Goal: Task Accomplishment & Management: Manage account settings

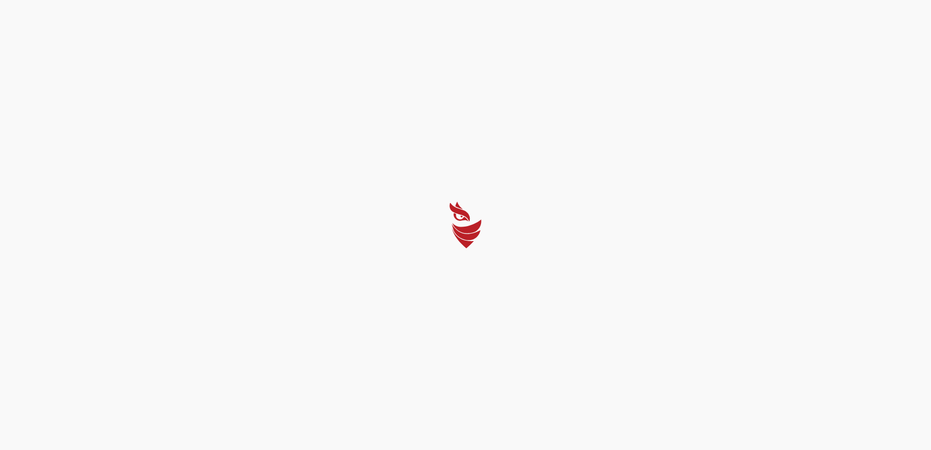
select select "English"
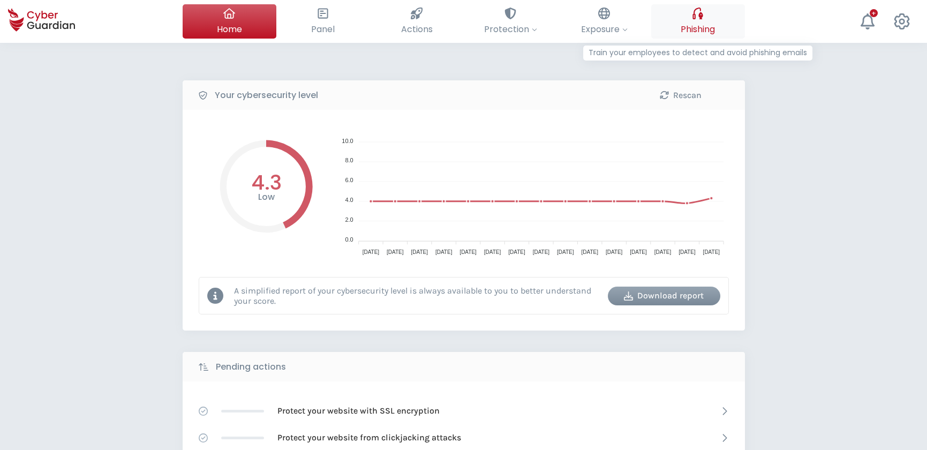
click at [706, 19] on button "Phishing Train your employees to detect and avoid phishing emails" at bounding box center [698, 21] width 94 height 34
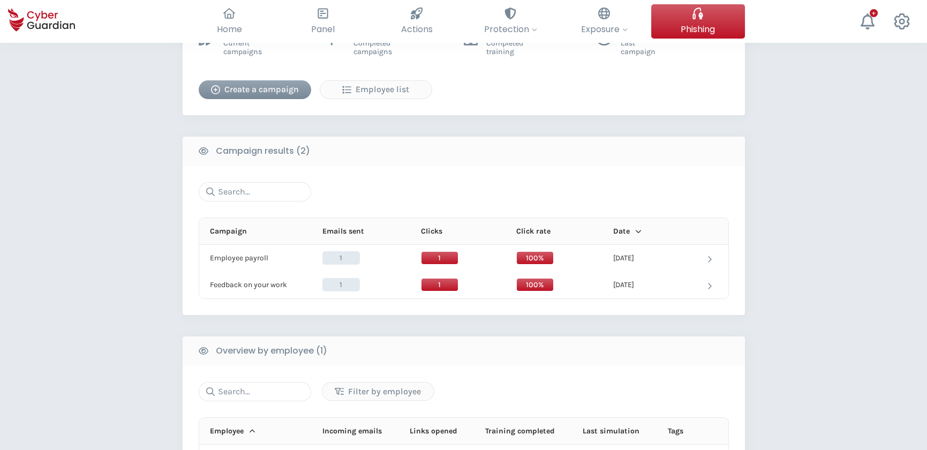
scroll to position [292, 0]
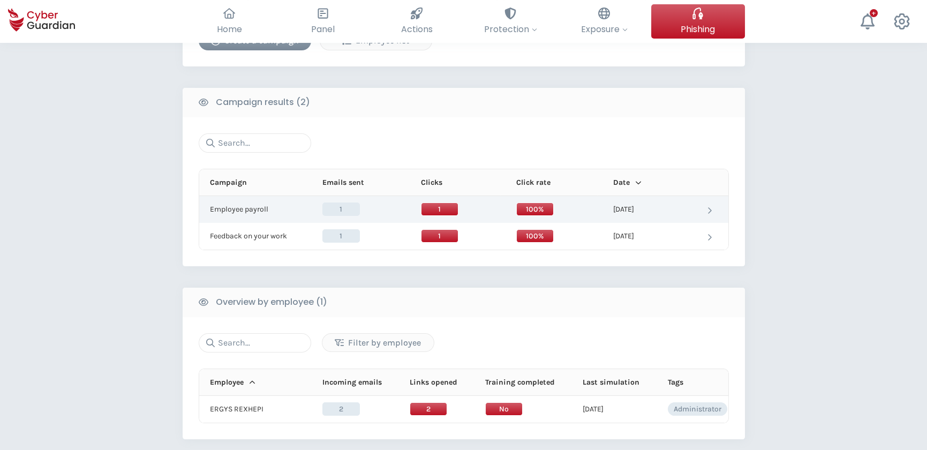
click at [707, 202] on td at bounding box center [709, 209] width 37 height 27
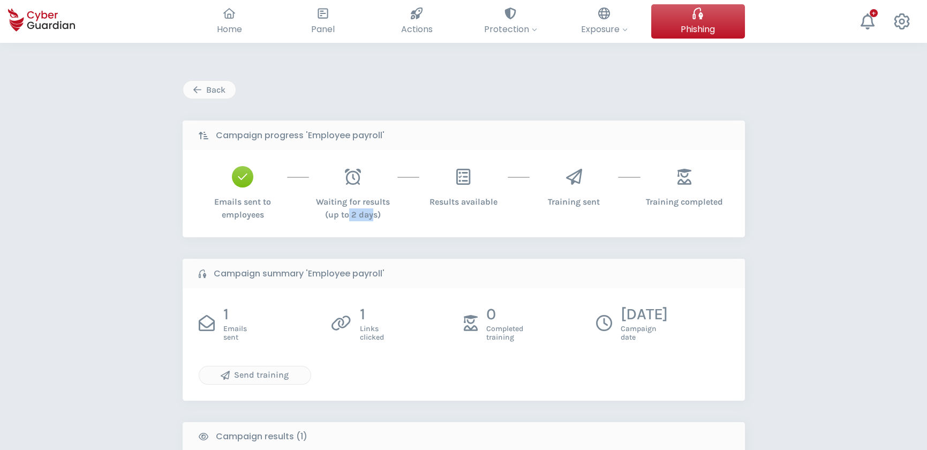
drag, startPoint x: 349, startPoint y: 209, endPoint x: 374, endPoint y: 209, distance: 25.2
click at [374, 209] on div "Waiting for results (up to 2 days)" at bounding box center [353, 204] width 88 height 34
click at [847, 289] on div "Back Campaign progress 'Employee payroll' Emails sent to employees Waiting for …" at bounding box center [463, 402] width 927 height 719
click at [248, 373] on div "Send training" at bounding box center [254, 374] width 95 height 13
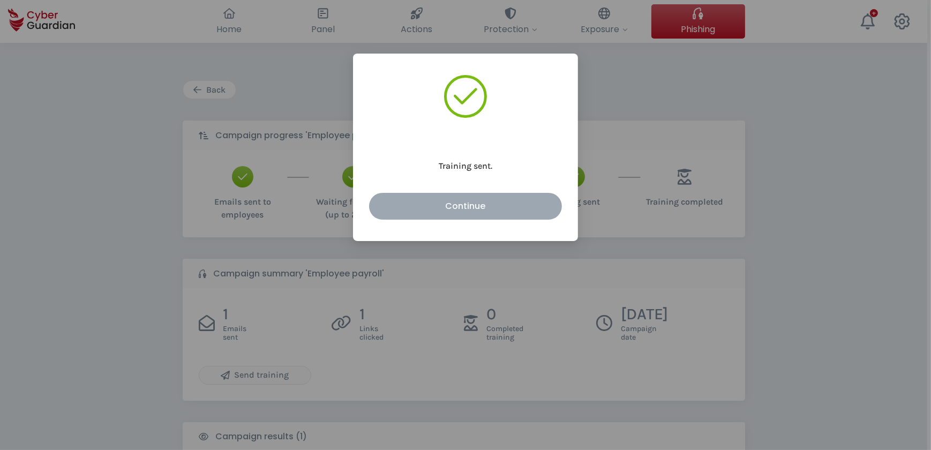
click at [480, 206] on div "Continue" at bounding box center [465, 205] width 177 height 13
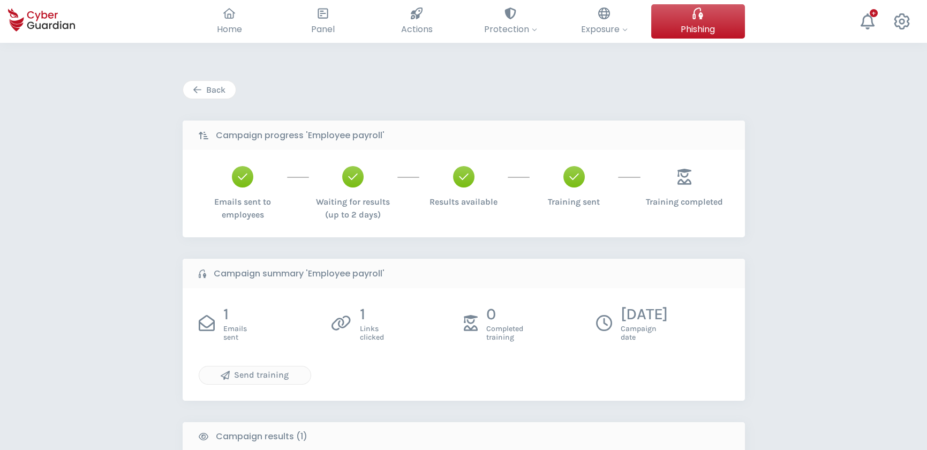
click at [222, 88] on div "Back" at bounding box center [209, 90] width 36 height 13
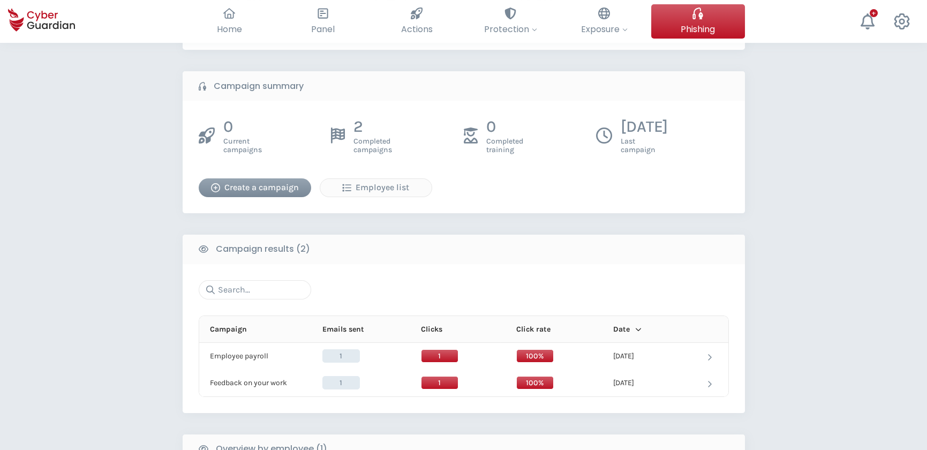
scroll to position [146, 0]
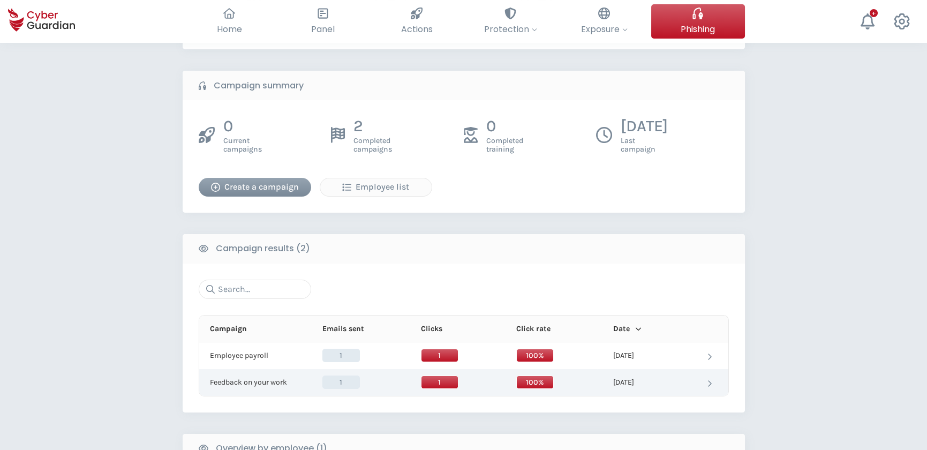
click at [696, 383] on td at bounding box center [709, 382] width 37 height 27
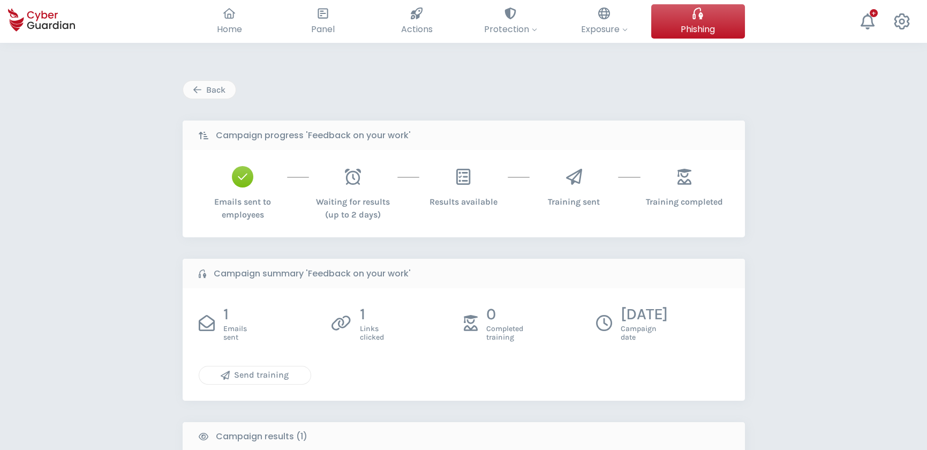
click at [266, 375] on div "Send training" at bounding box center [254, 374] width 95 height 13
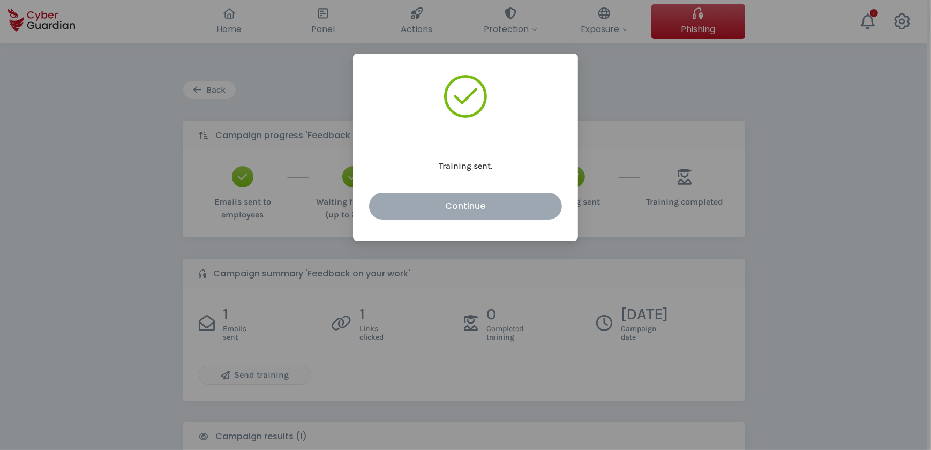
click at [471, 207] on div "Continue" at bounding box center [465, 205] width 177 height 13
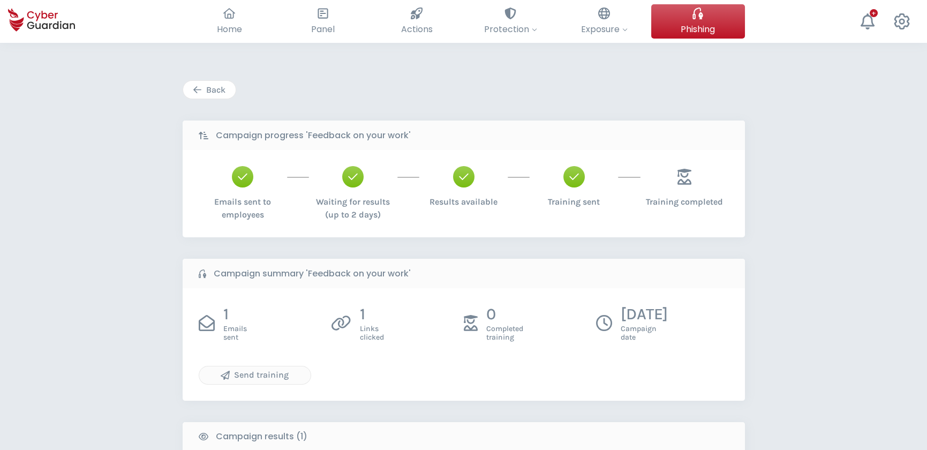
click at [209, 84] on div "Back" at bounding box center [209, 90] width 36 height 13
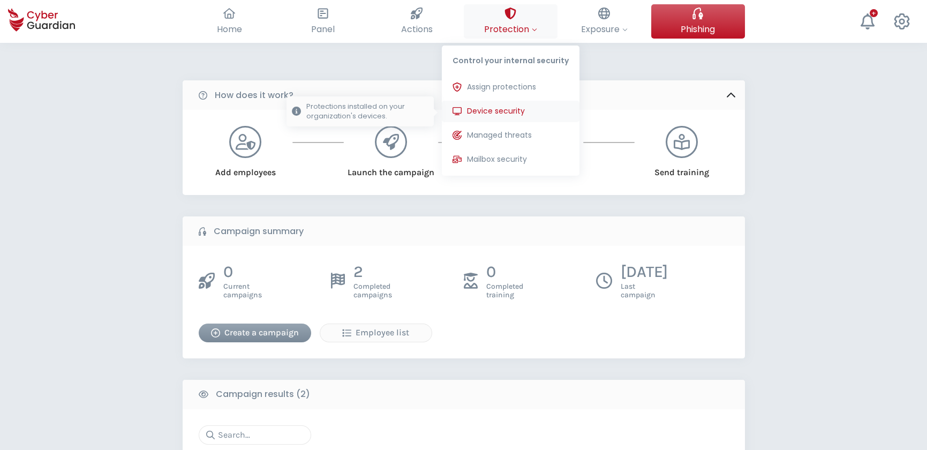
click at [499, 112] on span "Device security" at bounding box center [496, 111] width 58 height 11
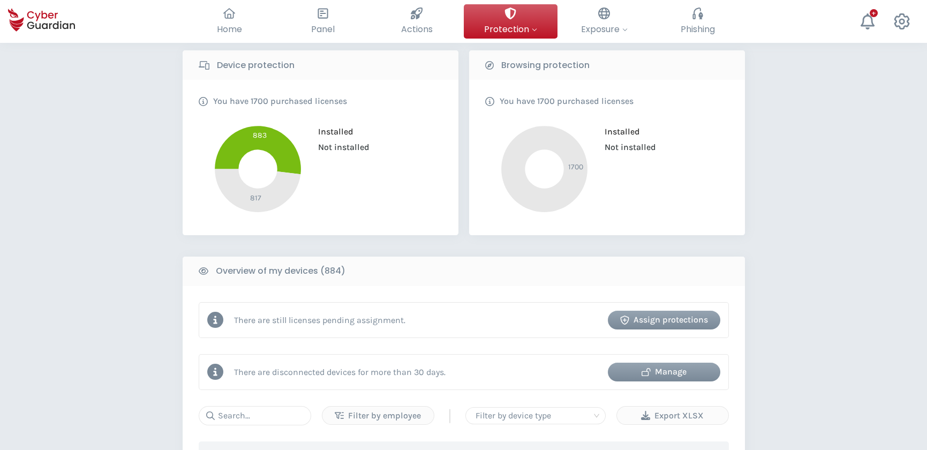
scroll to position [243, 0]
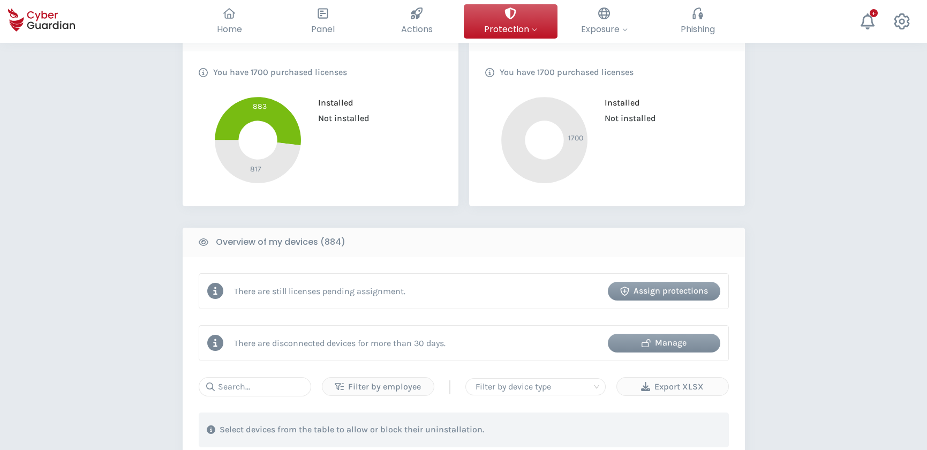
click at [660, 343] on div "Manage" at bounding box center [664, 342] width 96 height 13
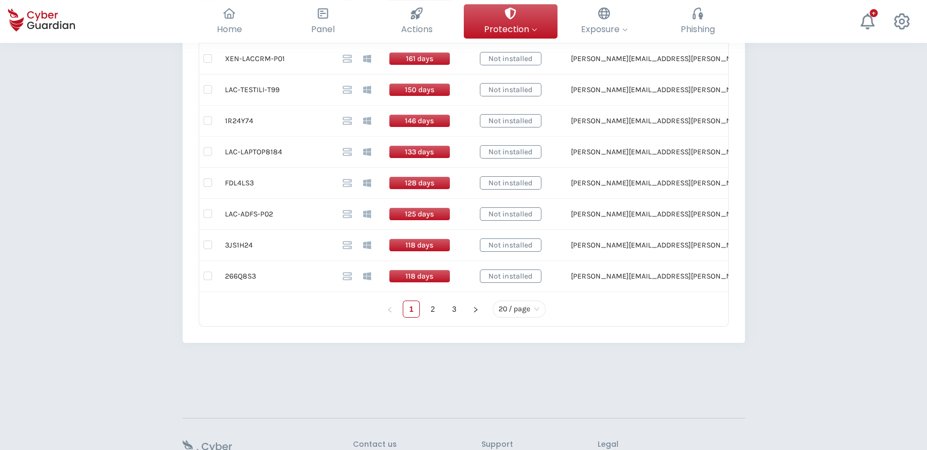
scroll to position [730, 0]
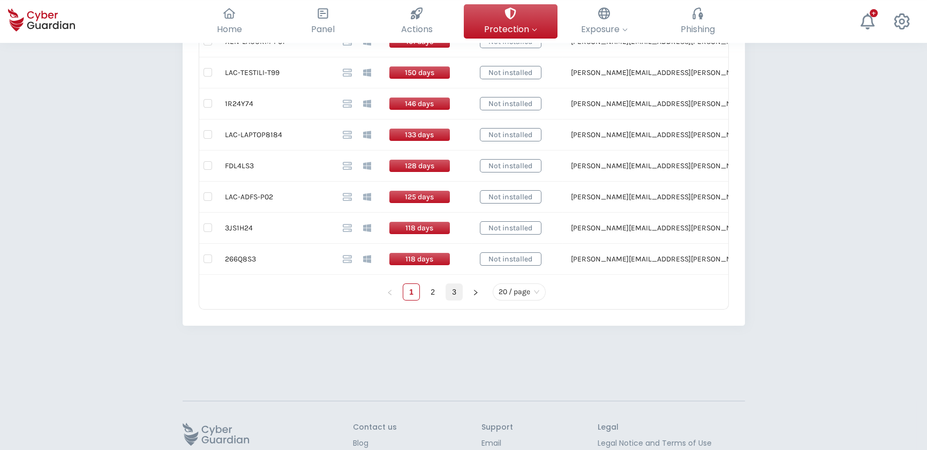
click at [459, 291] on link "3" at bounding box center [454, 292] width 16 height 16
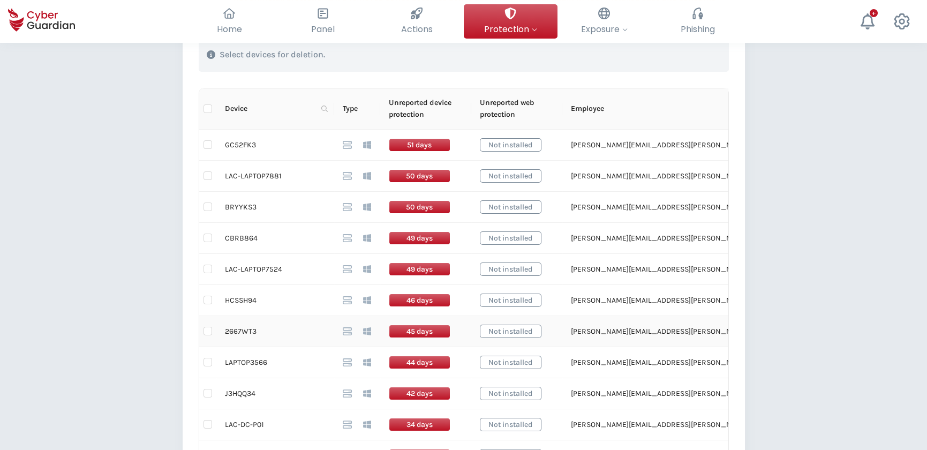
scroll to position [231, 0]
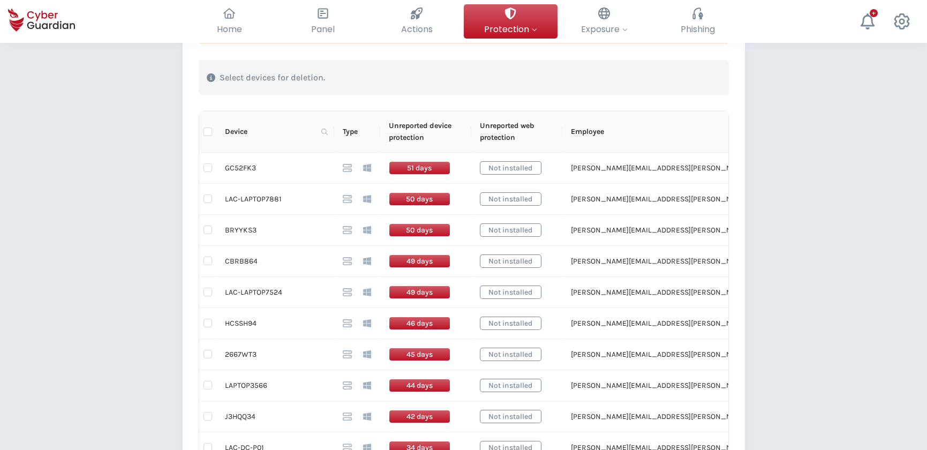
click at [817, 265] on div "Back Devices disconnected for >30 days (56) This table shows installed devices …" at bounding box center [463, 351] width 927 height 1078
click at [808, 290] on div "Back Devices disconnected for >30 days (56) This table shows installed devices …" at bounding box center [463, 351] width 927 height 1078
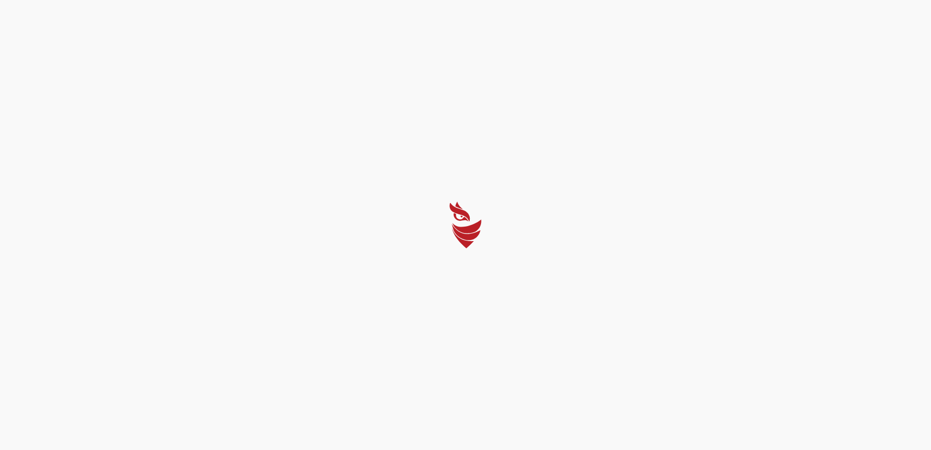
select select "English"
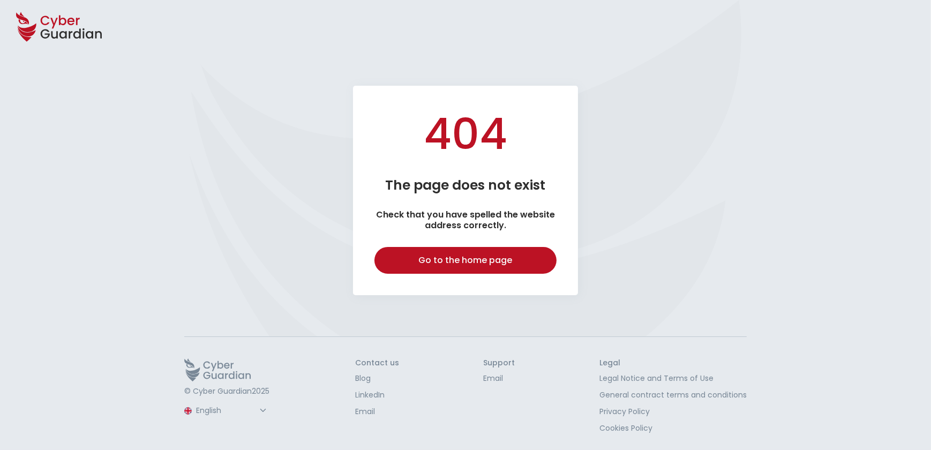
click at [500, 258] on div "Go to the home page" at bounding box center [465, 260] width 166 height 13
select select "English"
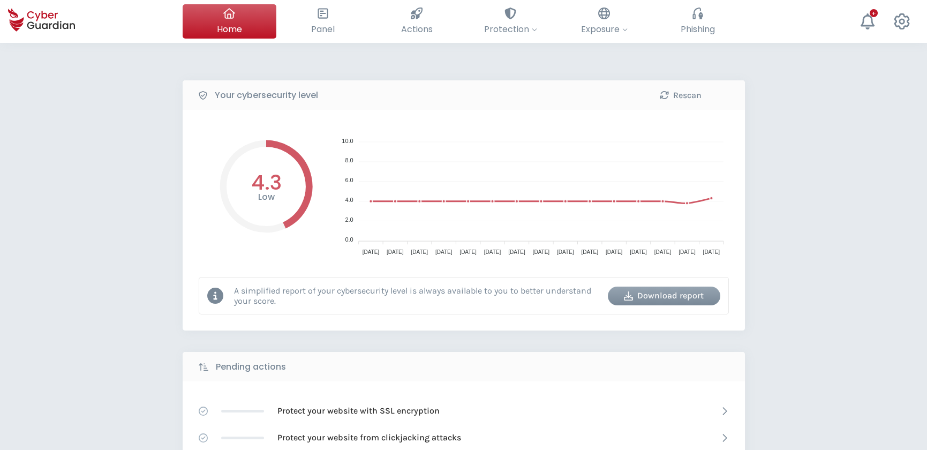
click at [287, 139] on foreignobject at bounding box center [266, 187] width 134 height 123
click at [683, 92] on div "Rescan" at bounding box center [680, 95] width 96 height 13
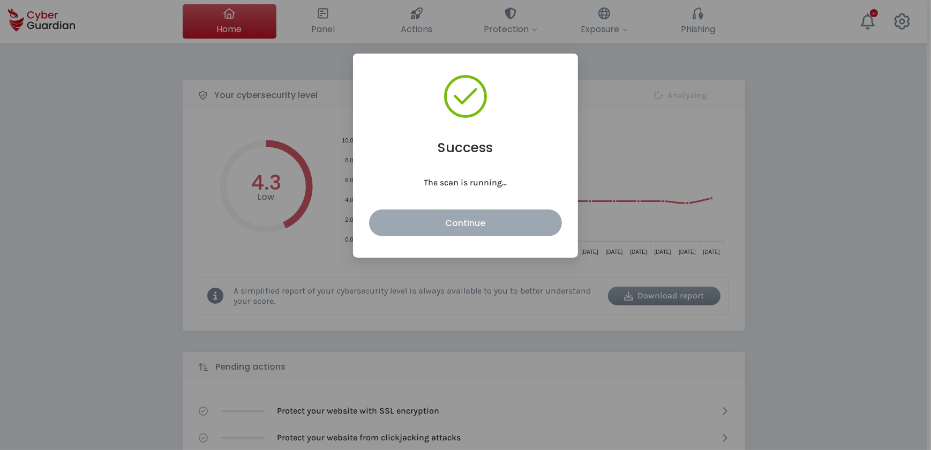
click at [487, 223] on div "Continue" at bounding box center [465, 222] width 177 height 13
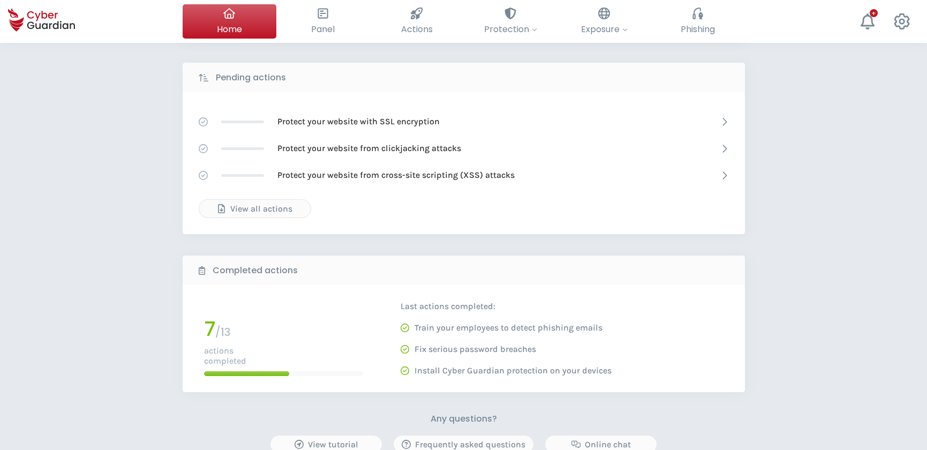
scroll to position [292, 0]
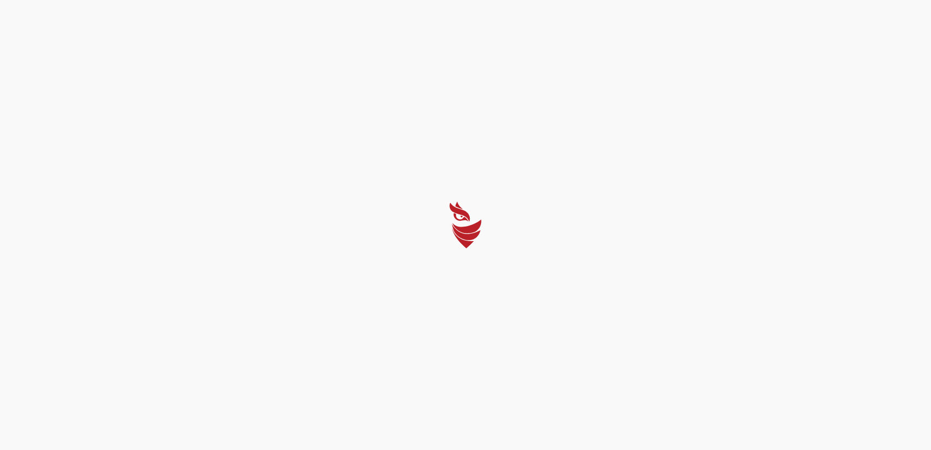
select select "English"
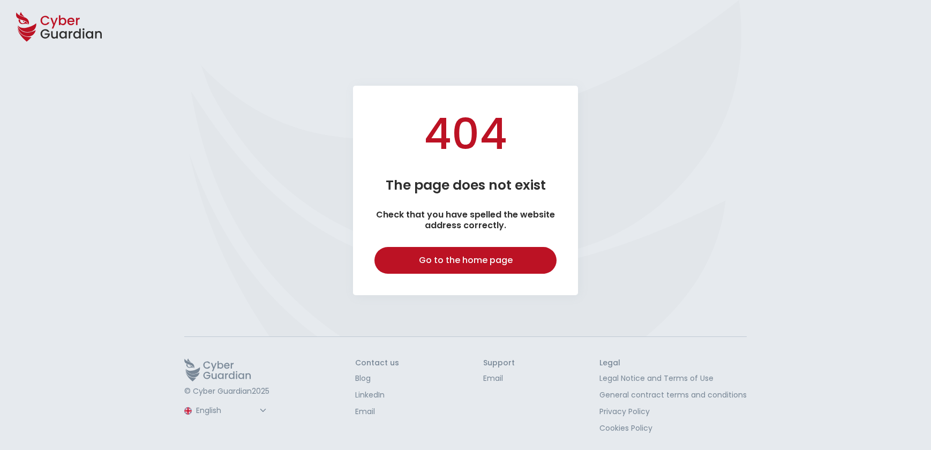
select select "English"
click at [677, 267] on div "404 The page does not exist Check that you have spelled the website address cor…" at bounding box center [465, 195] width 931 height 218
